Goal: Task Accomplishment & Management: Manage account settings

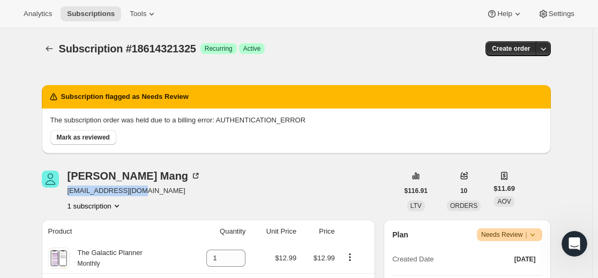
drag, startPoint x: 145, startPoint y: 188, endPoint x: 67, endPoint y: 192, distance: 77.7
click at [67, 192] on div "[PERSON_NAME] [EMAIL_ADDRESS][DOMAIN_NAME] 1 subscription" at bounding box center [220, 191] width 356 height 41
copy span "[EMAIL_ADDRESS][DOMAIN_NAME]"
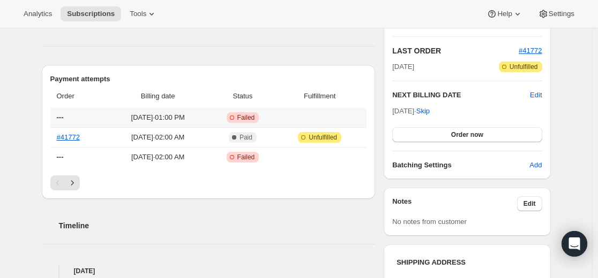
scroll to position [321, 0]
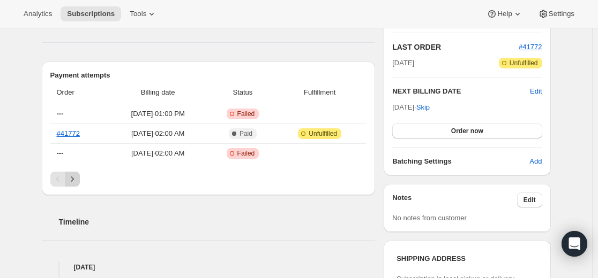
click at [72, 178] on icon "Next" at bounding box center [72, 179] width 11 height 11
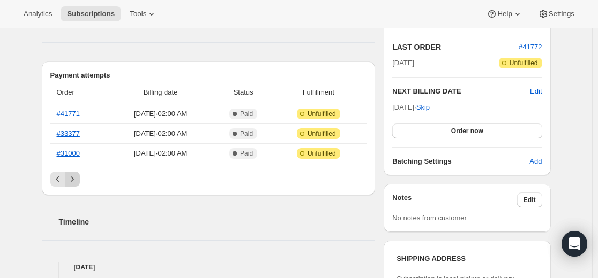
click at [74, 179] on icon "Next" at bounding box center [72, 179] width 11 height 11
click at [72, 179] on icon "Next" at bounding box center [72, 179] width 11 height 11
click at [63, 179] on icon "Previous" at bounding box center [57, 179] width 11 height 11
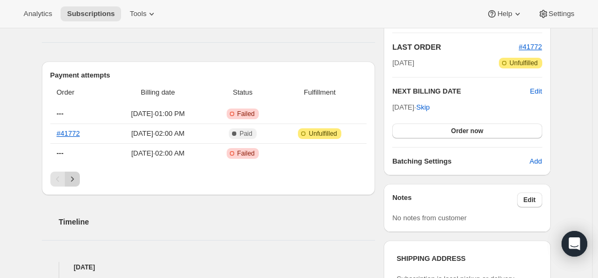
click at [73, 179] on icon "Next" at bounding box center [72, 179] width 11 height 11
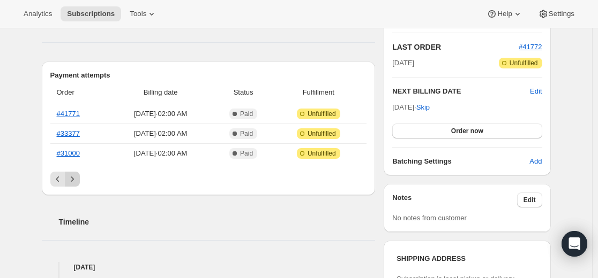
click at [76, 179] on icon "Next" at bounding box center [72, 179] width 11 height 11
click at [77, 179] on icon "Next" at bounding box center [72, 179] width 11 height 11
click at [62, 177] on icon "Previous" at bounding box center [57, 179] width 11 height 11
click at [63, 177] on icon "Previous" at bounding box center [57, 179] width 11 height 11
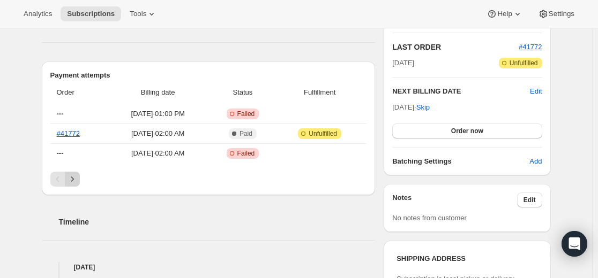
click at [75, 177] on icon "Next" at bounding box center [72, 179] width 11 height 11
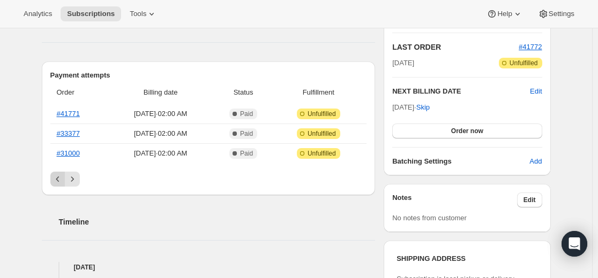
click at [57, 178] on icon "Previous" at bounding box center [57, 179] width 11 height 11
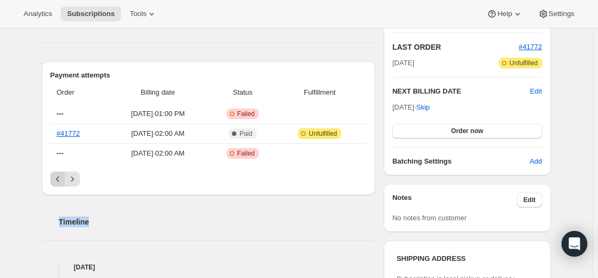
click at [57, 178] on div "Pagination" at bounding box center [57, 179] width 15 height 15
click at [71, 178] on icon "Next" at bounding box center [72, 179] width 11 height 11
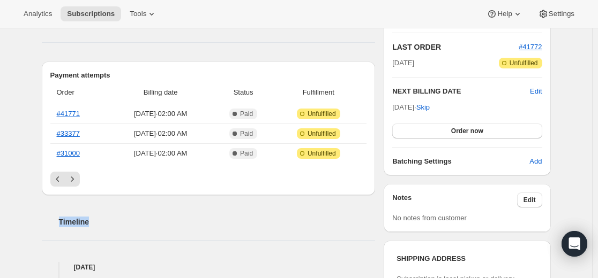
click at [58, 176] on icon "Previous" at bounding box center [57, 179] width 11 height 11
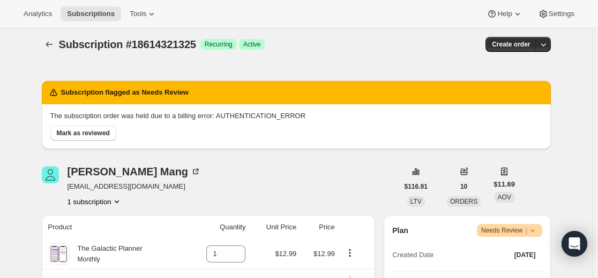
scroll to position [0, 0]
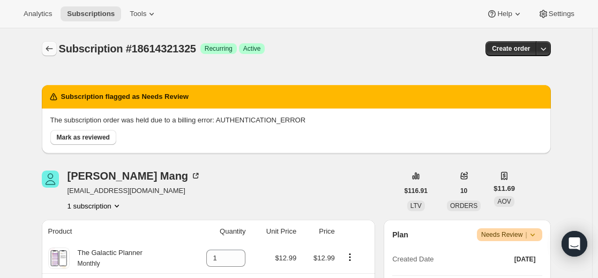
click at [50, 52] on icon "Subscriptions" at bounding box center [49, 48] width 11 height 11
